Goal: Find contact information: Find contact information

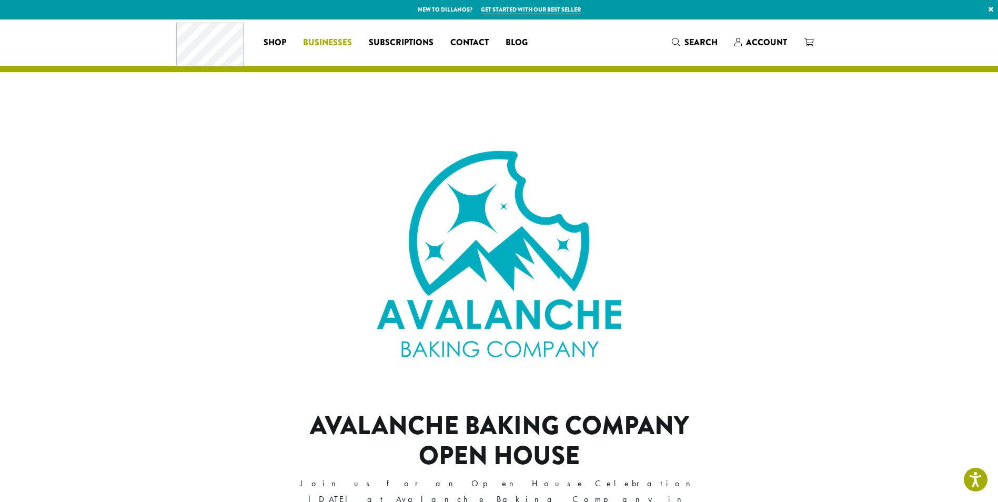
click at [339, 42] on span "Businesses" at bounding box center [327, 42] width 49 height 13
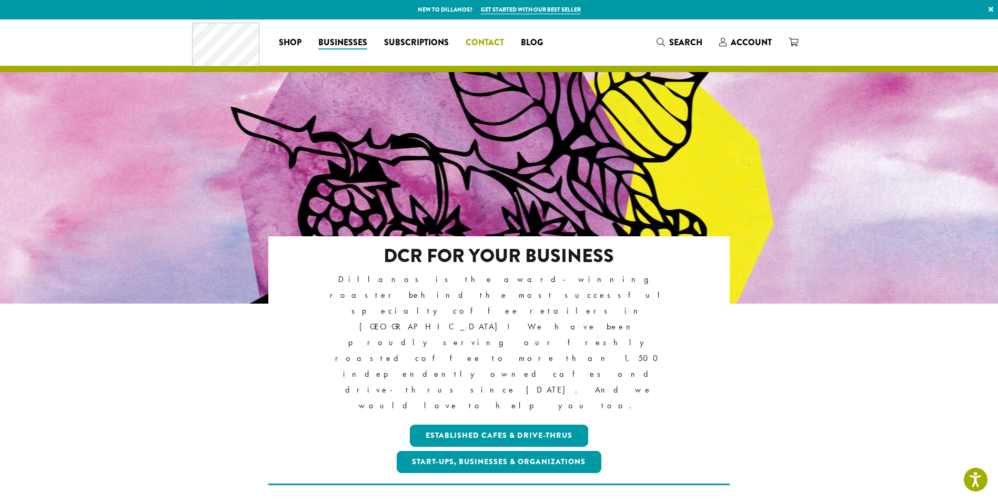
click at [489, 38] on span "Contact" at bounding box center [485, 42] width 38 height 13
